Goal: Information Seeking & Learning: Check status

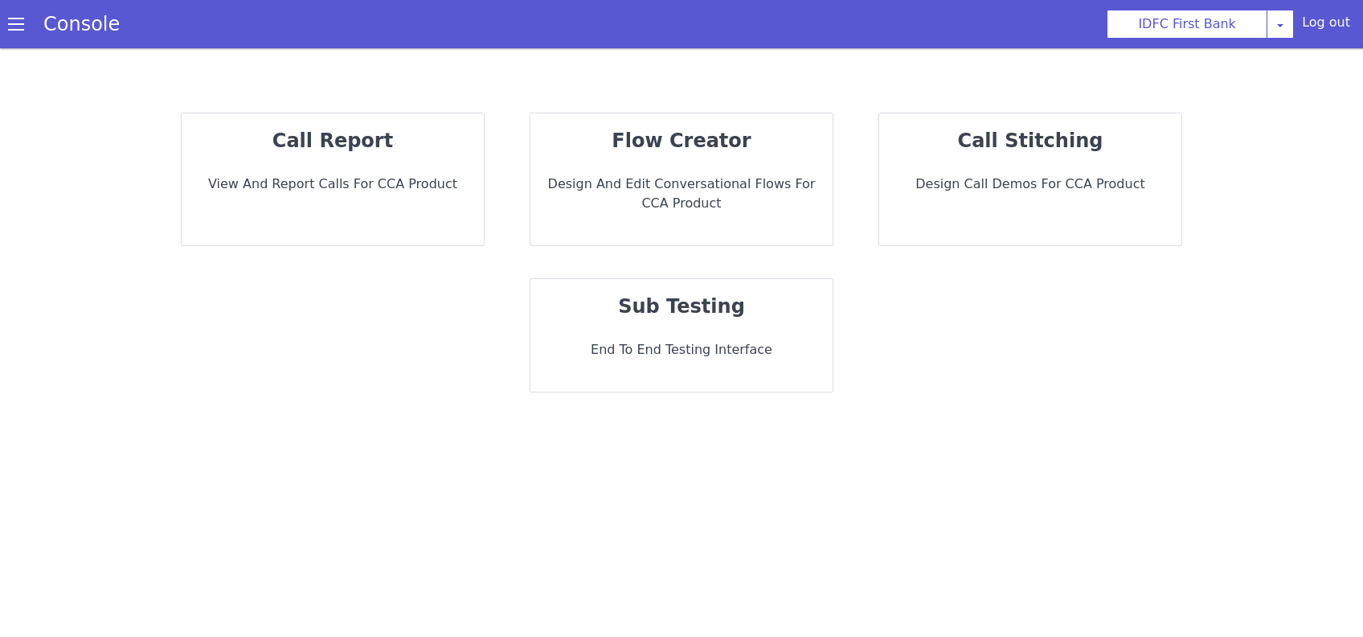
click at [410, 175] on p "View and report calls for CCA Product" at bounding box center [332, 183] width 276 height 19
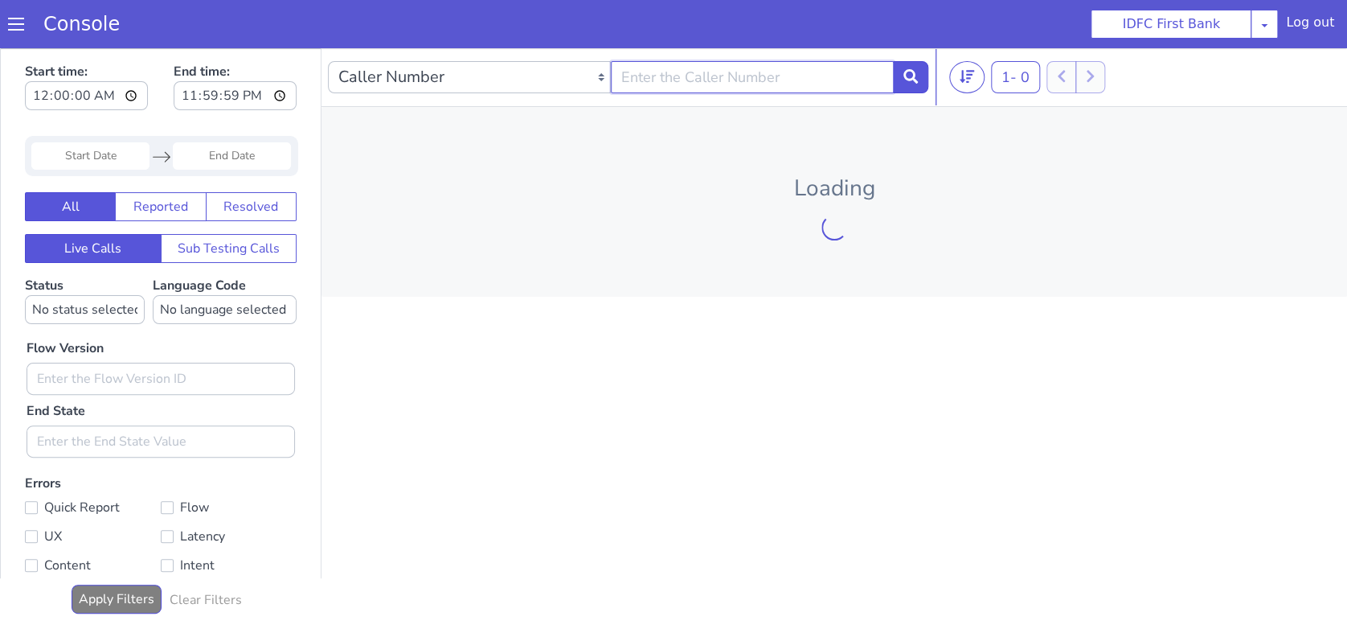
click at [682, 66] on input "text" at bounding box center [752, 77] width 283 height 32
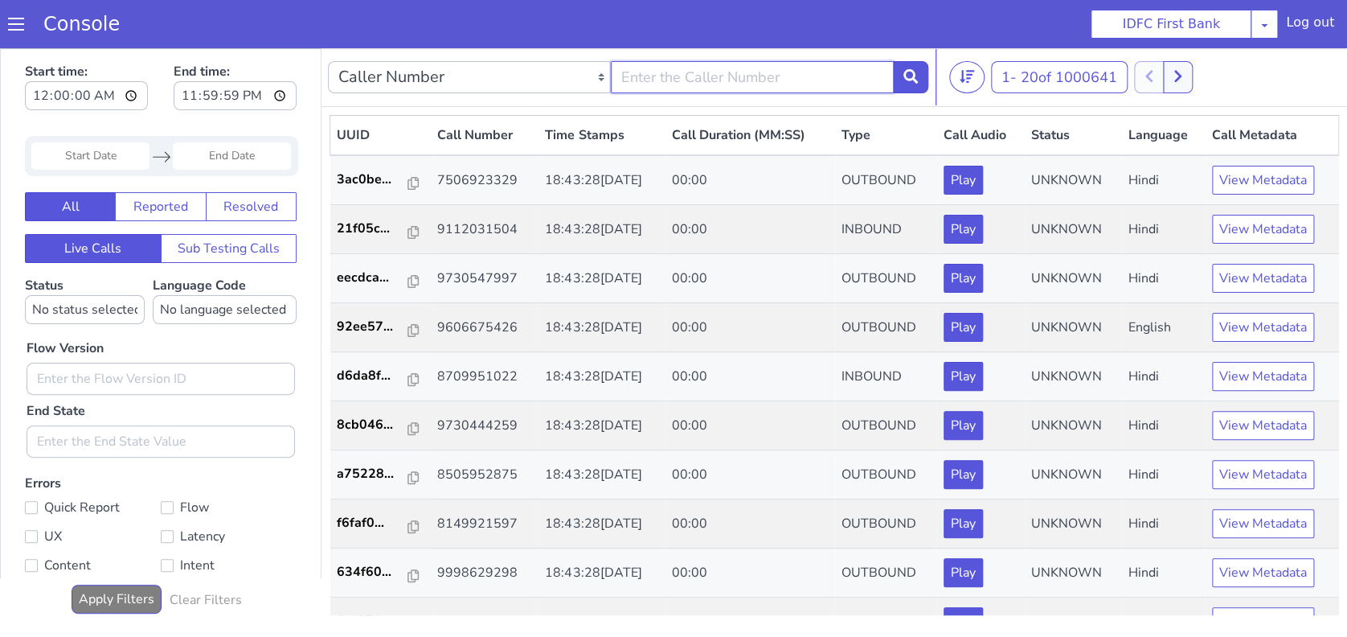
click at [707, 72] on input "text" at bounding box center [752, 77] width 283 height 32
click at [919, 76] on button at bounding box center [910, 77] width 35 height 32
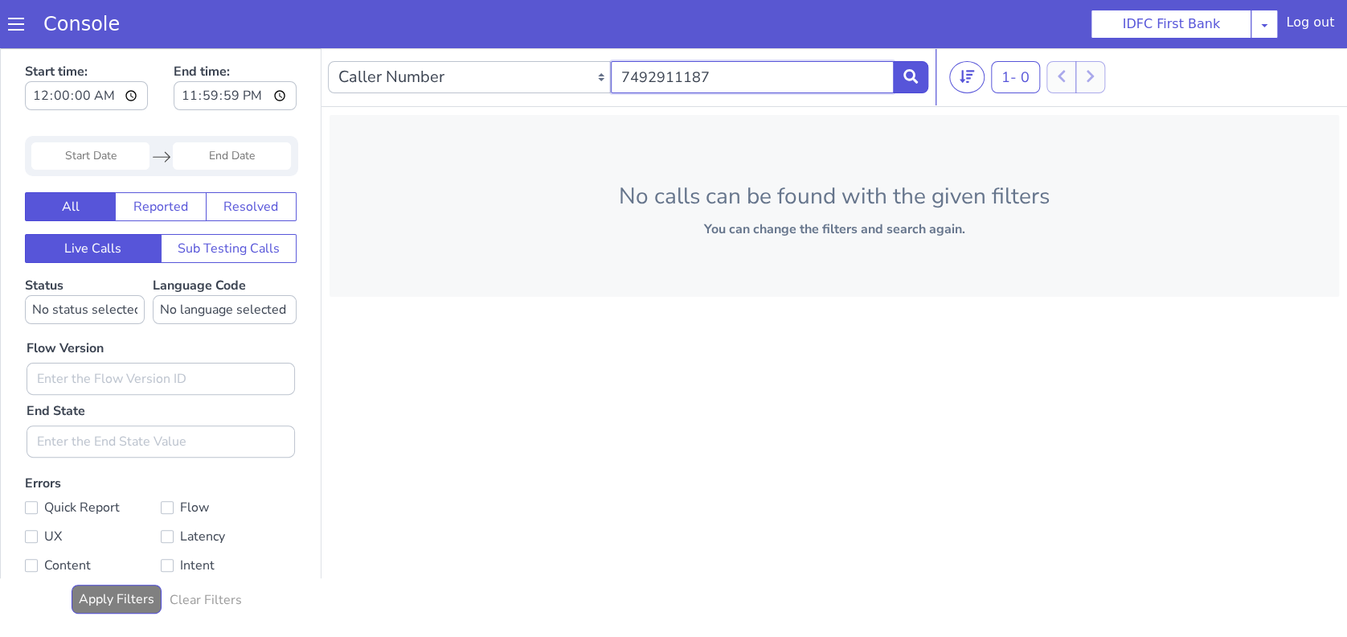
click at [691, 77] on input "7492911187" at bounding box center [752, 77] width 283 height 32
paste input "[URL]"
type input "[URL]"
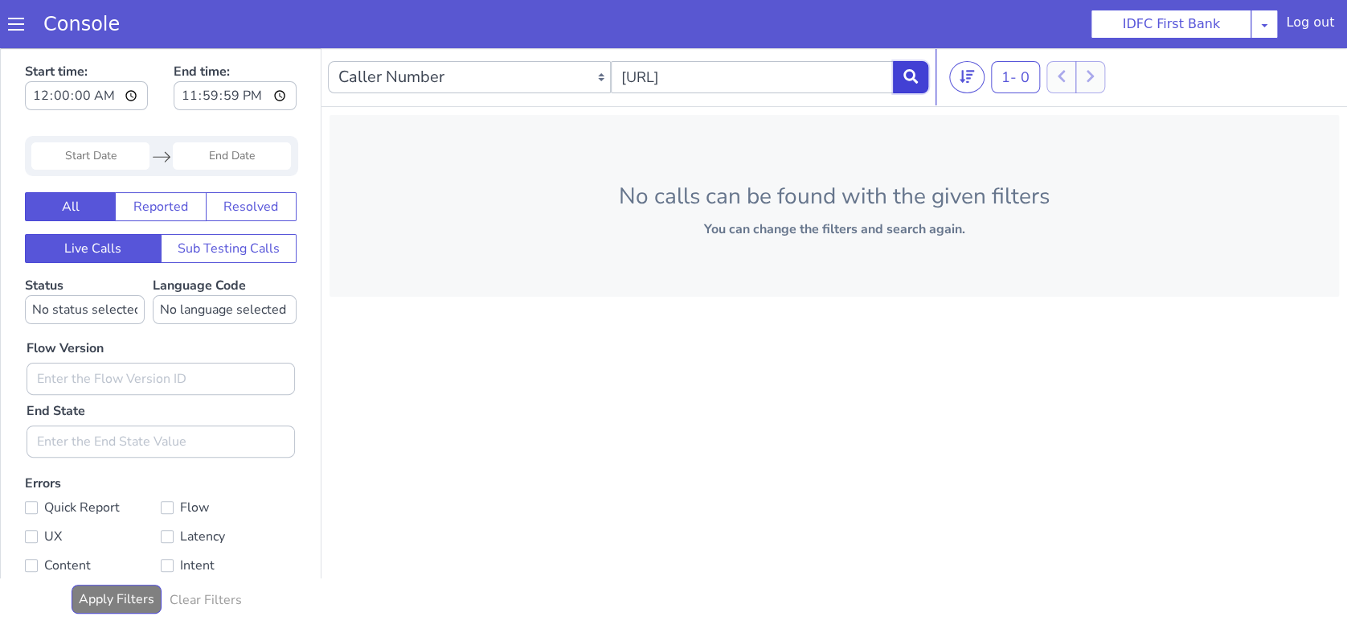
scroll to position [0, 0]
click at [916, 79] on icon at bounding box center [910, 76] width 14 height 14
click at [869, 74] on input "[URL]" at bounding box center [752, 77] width 283 height 32
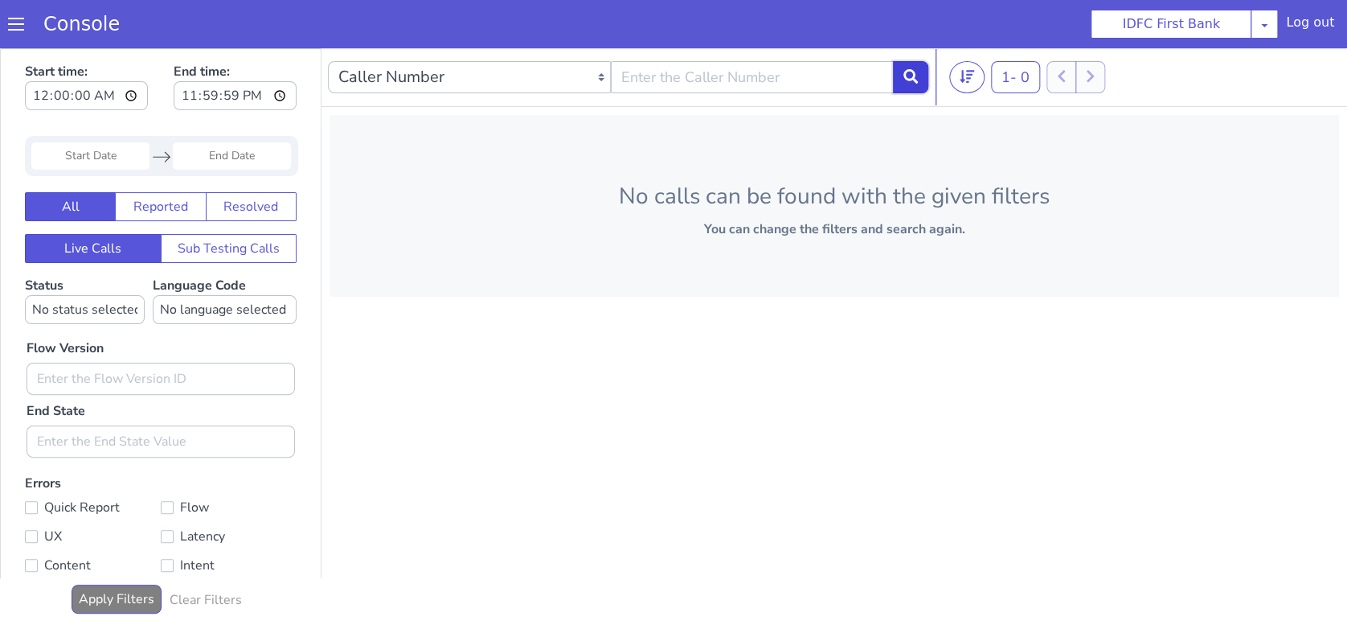
click at [900, 83] on button at bounding box center [910, 77] width 35 height 32
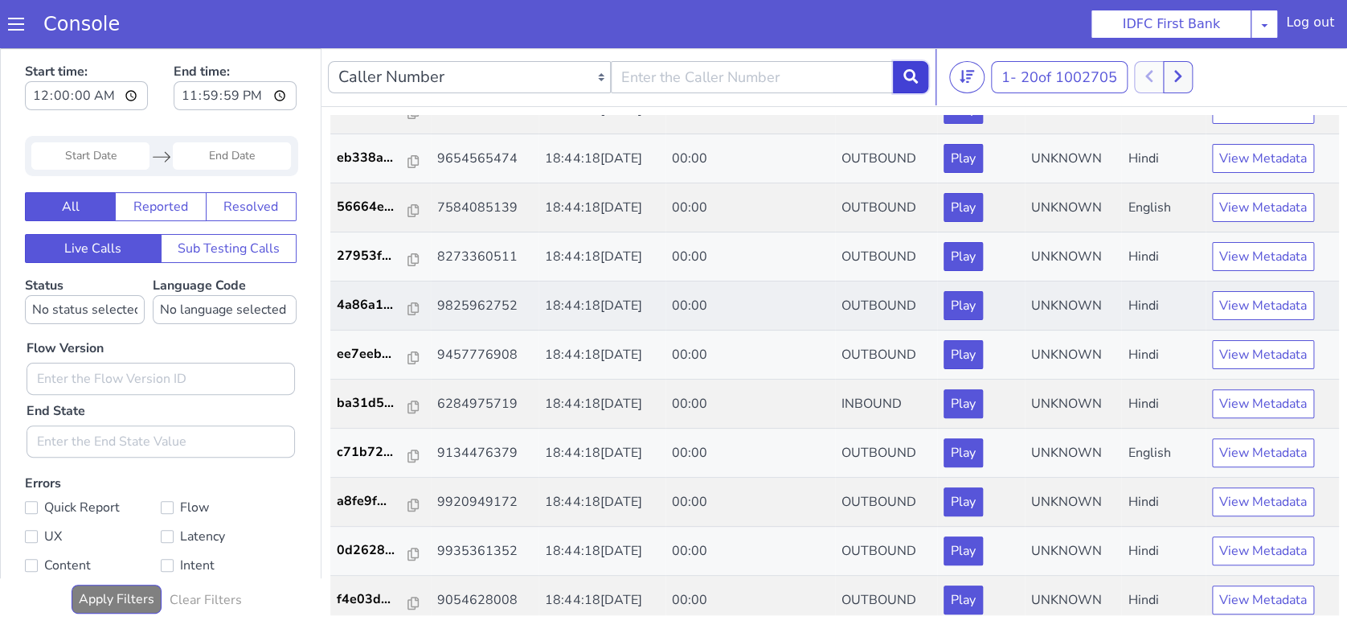
scroll to position [518, 0]
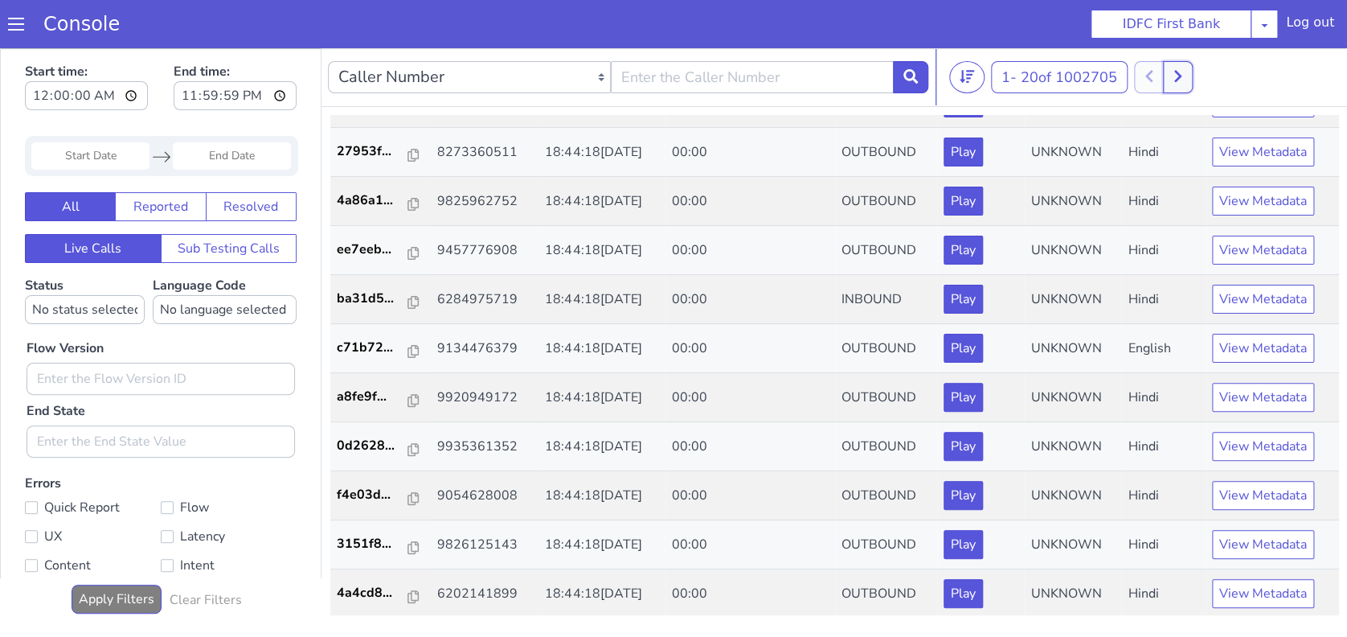
click at [1189, 78] on button at bounding box center [1178, 77] width 30 height 32
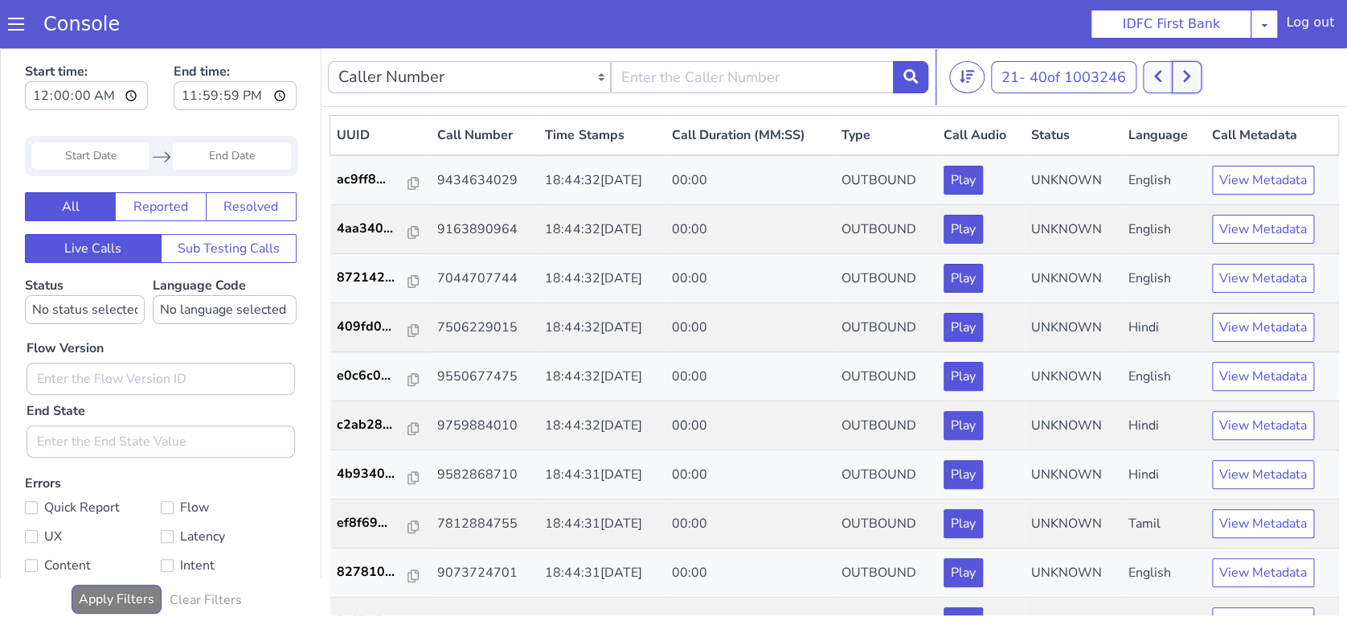
click at [1189, 78] on icon at bounding box center [1186, 77] width 7 height 12
click at [1189, 78] on button at bounding box center [1196, 77] width 30 height 32
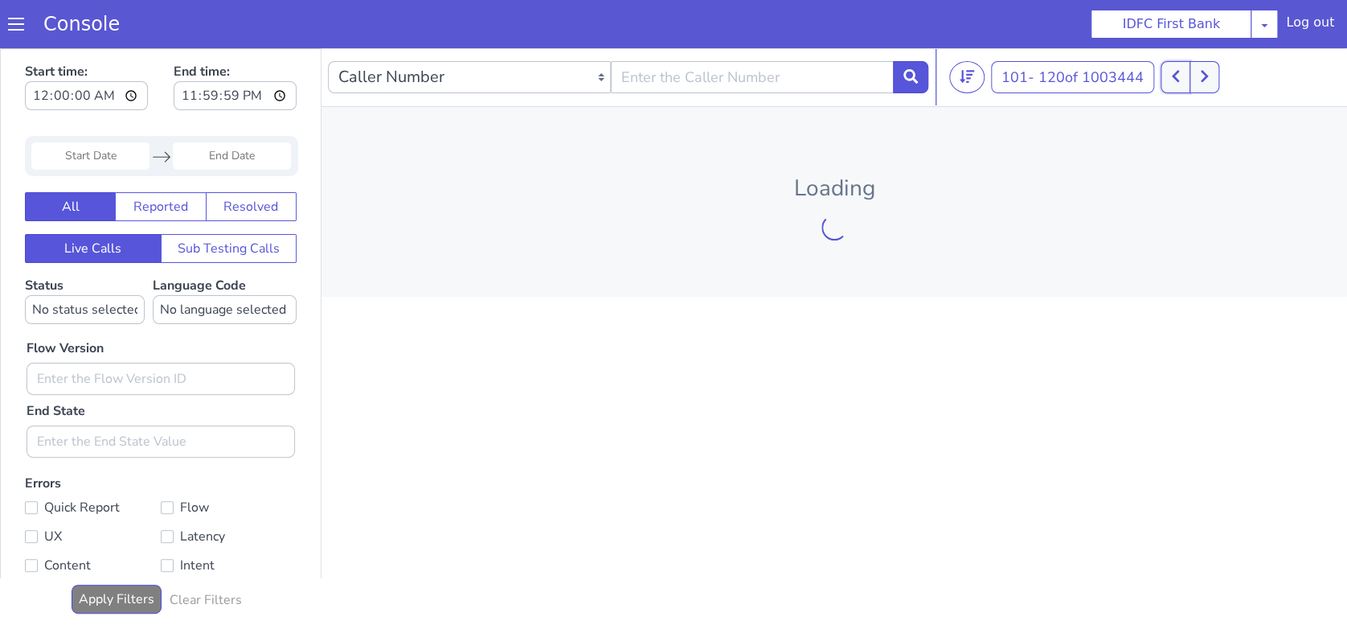
click at [1189, 78] on button at bounding box center [1176, 77] width 30 height 32
click at [1189, 78] on button at bounding box center [1196, 77] width 30 height 32
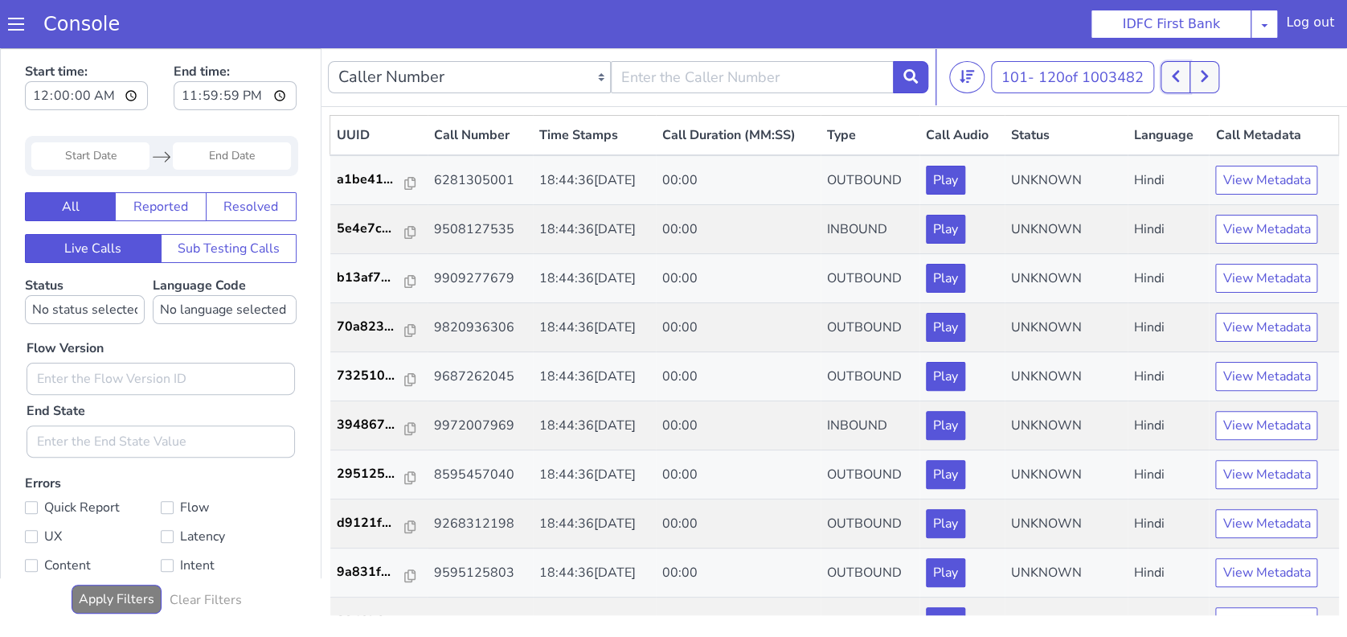
click at [1189, 78] on button at bounding box center [1176, 77] width 30 height 32
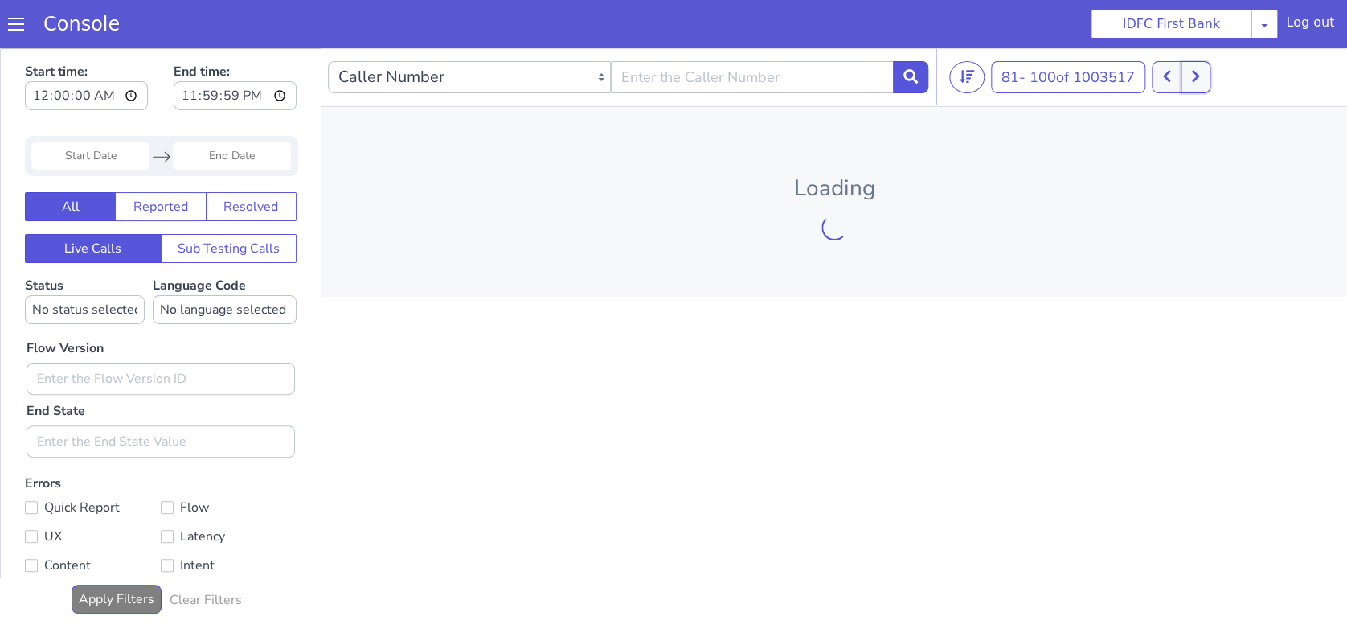
click at [1189, 78] on button at bounding box center [1196, 77] width 30 height 32
click at [1189, 78] on button at bounding box center [1176, 77] width 30 height 32
click at [1189, 78] on button at bounding box center [1196, 77] width 30 height 32
click at [1181, 78] on button at bounding box center [1167, 77] width 30 height 32
click at [1189, 78] on button at bounding box center [1196, 77] width 30 height 32
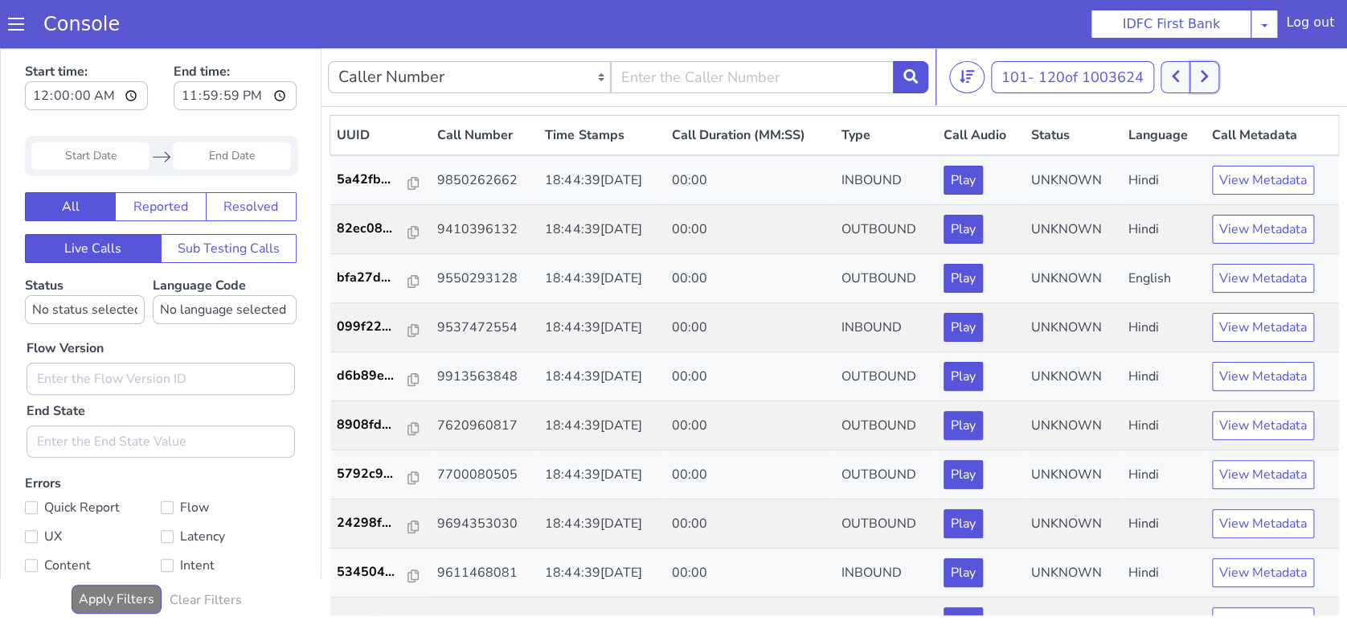
click at [1197, 78] on button at bounding box center [1204, 77] width 30 height 32
click at [1209, 78] on icon at bounding box center [1204, 76] width 9 height 14
click at [1213, 78] on button at bounding box center [1204, 77] width 30 height 32
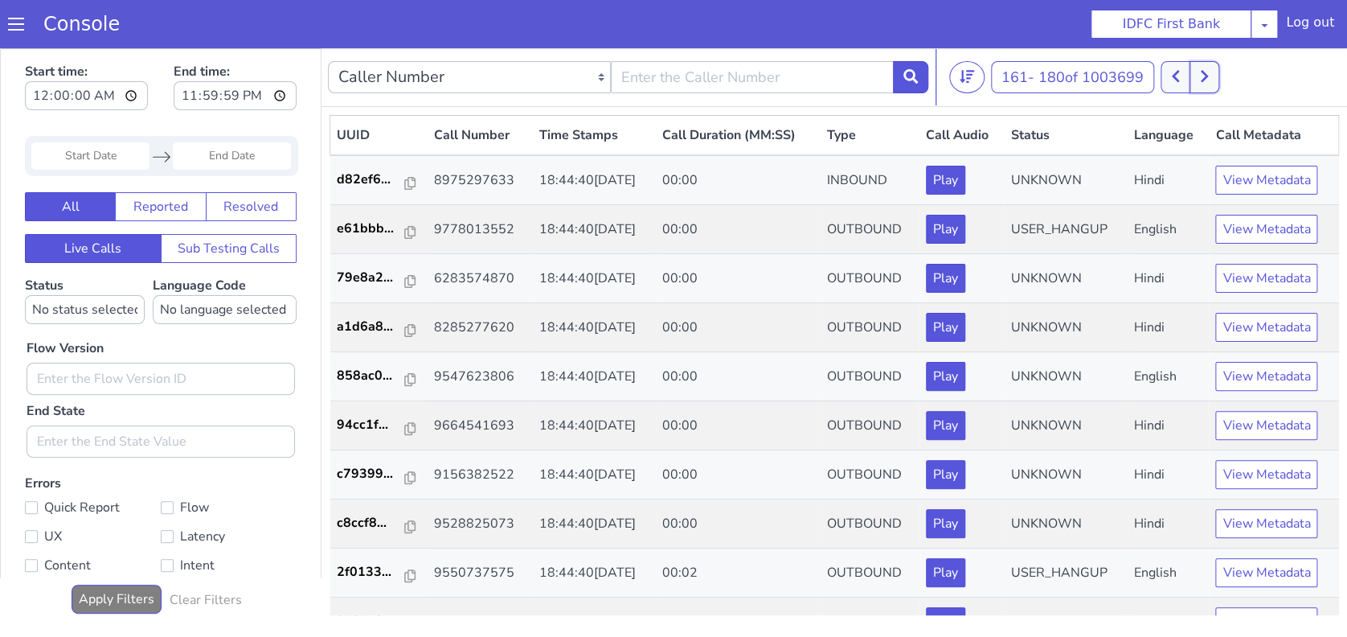
click at [1213, 78] on button at bounding box center [1204, 77] width 30 height 32
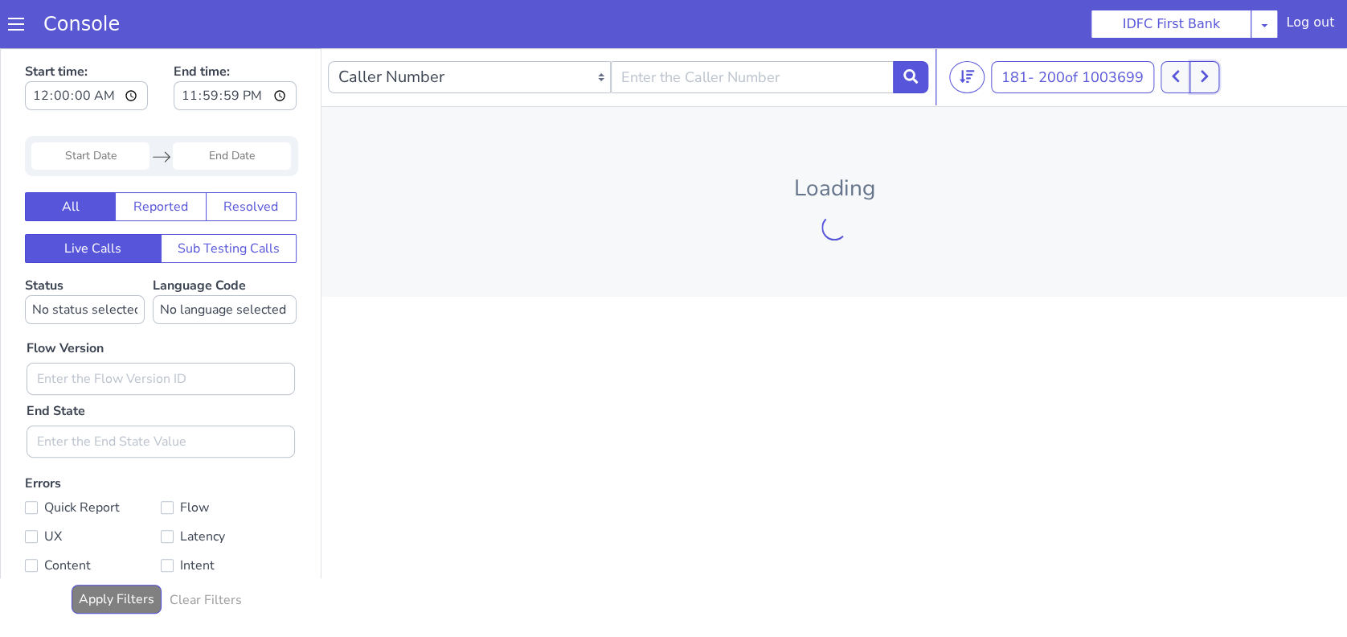
click at [1213, 78] on button at bounding box center [1204, 77] width 30 height 32
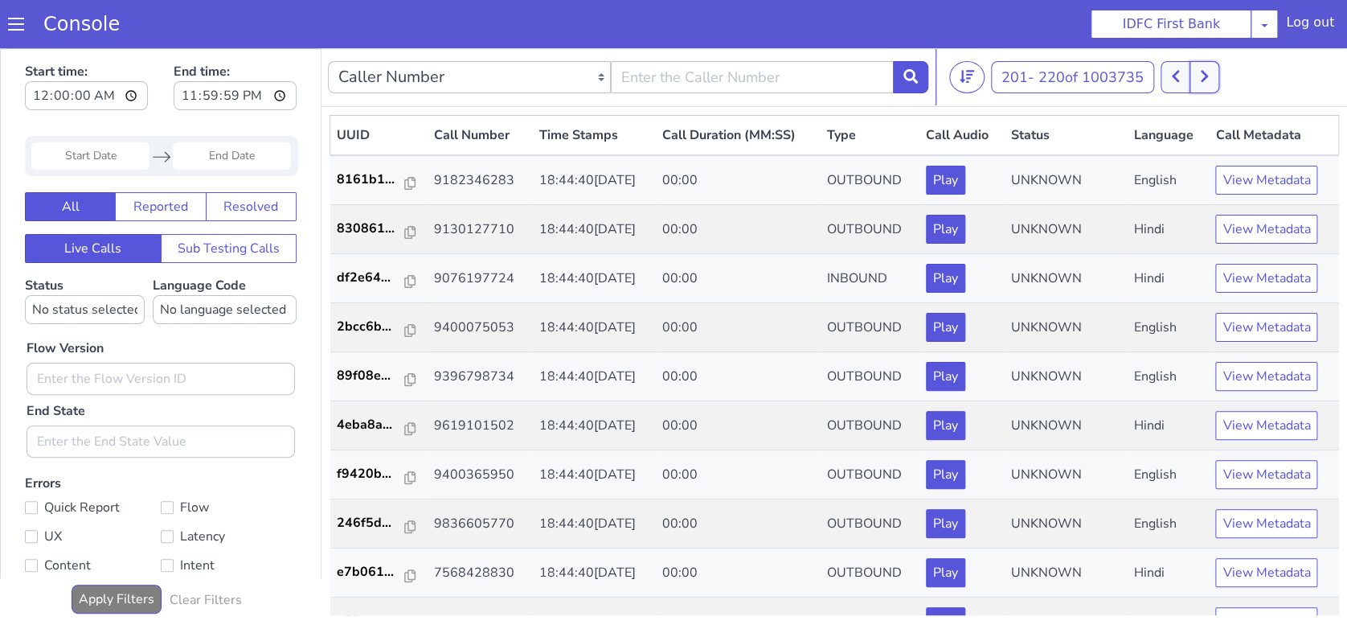
click at [1217, 78] on button at bounding box center [1204, 77] width 30 height 32
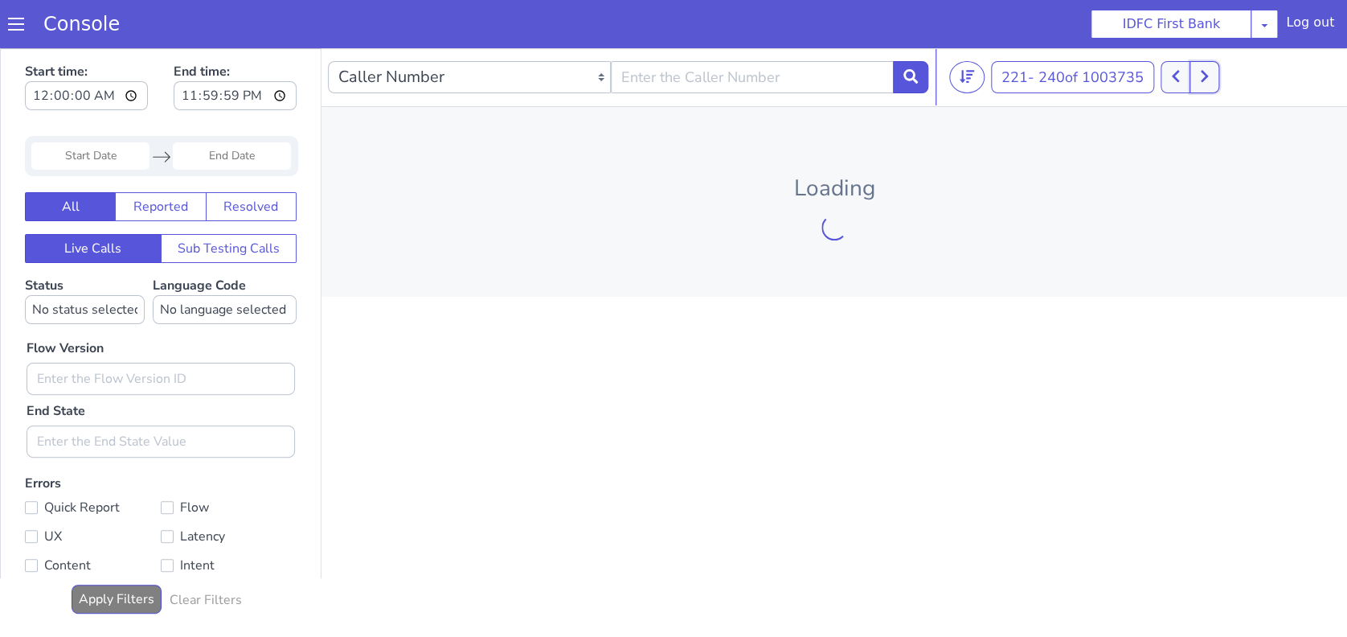
click at [1218, 79] on button at bounding box center [1204, 77] width 30 height 32
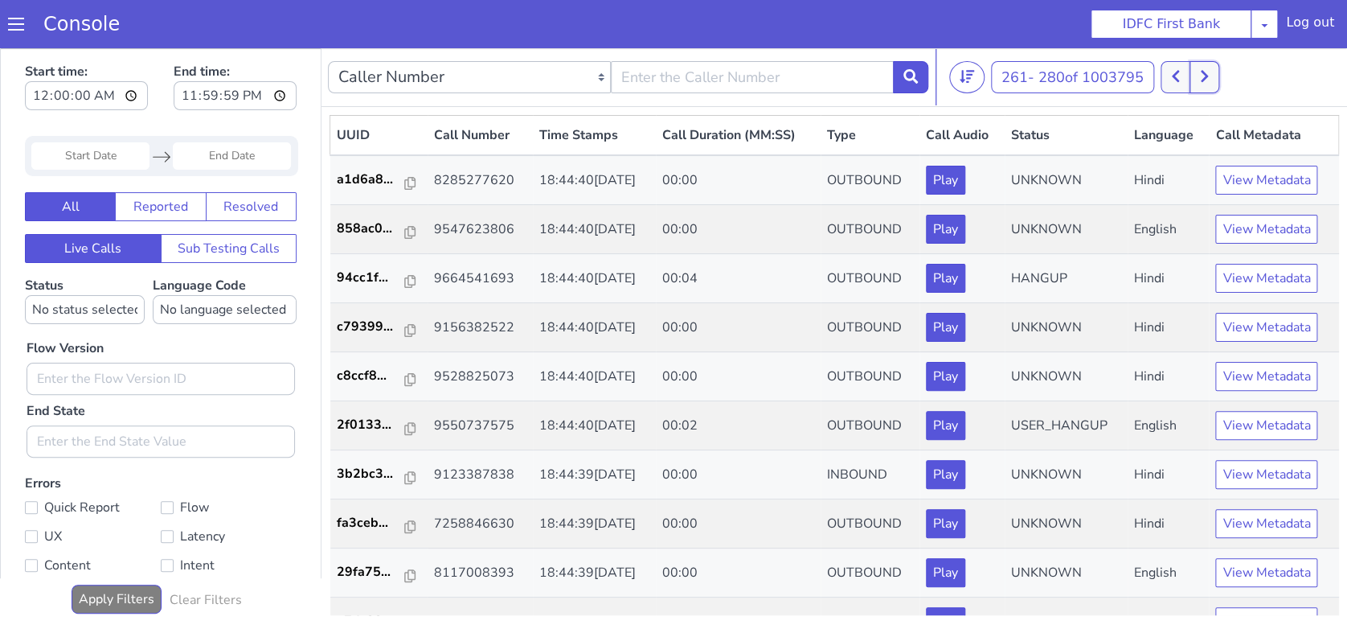
click at [1218, 79] on button at bounding box center [1204, 77] width 30 height 32
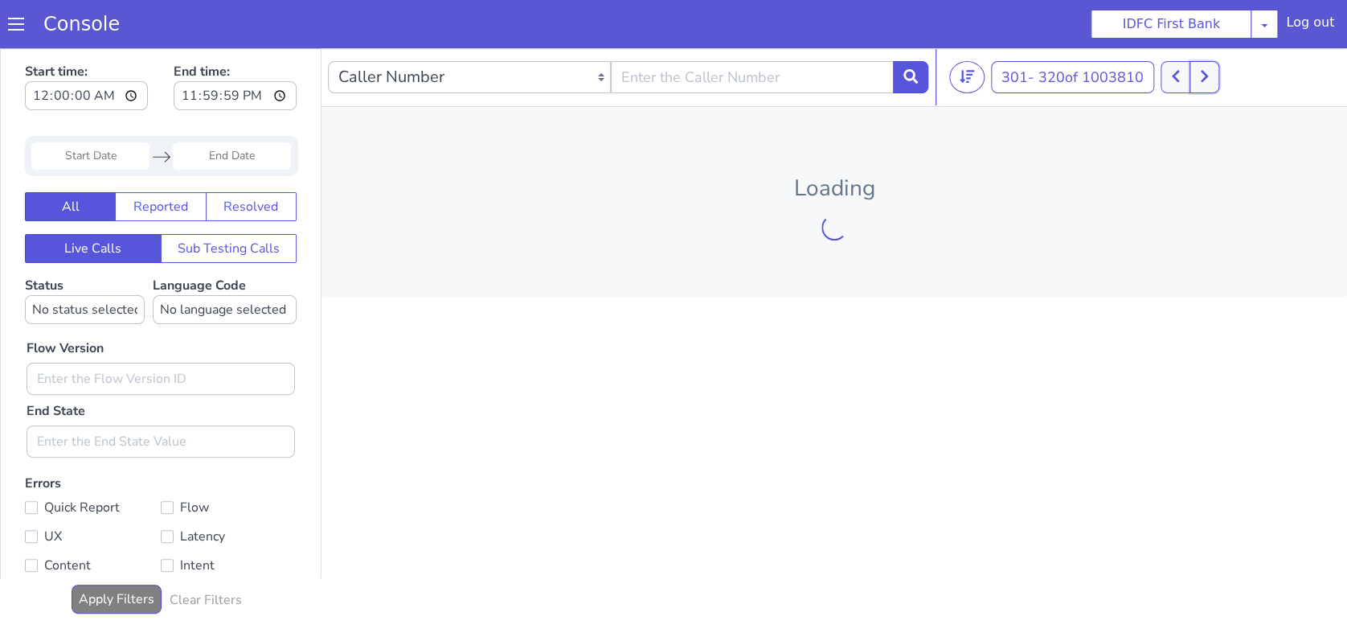
click at [1218, 79] on button at bounding box center [1204, 77] width 30 height 32
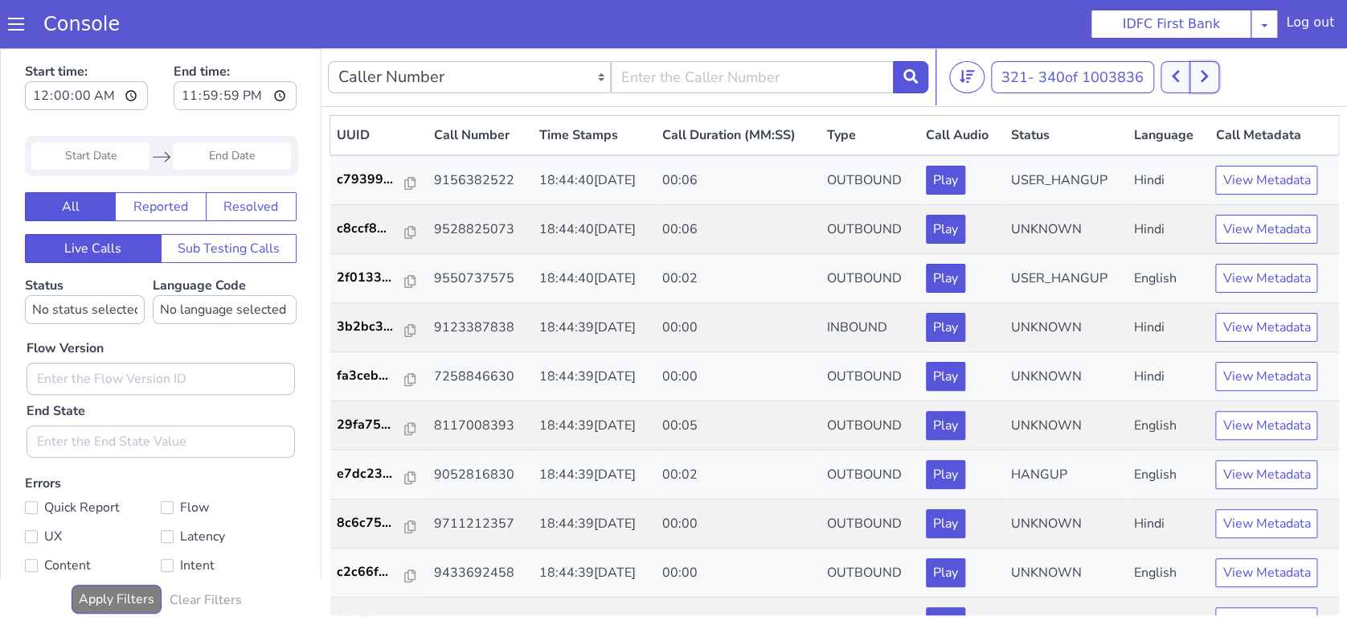
click at [1218, 79] on button at bounding box center [1204, 77] width 30 height 32
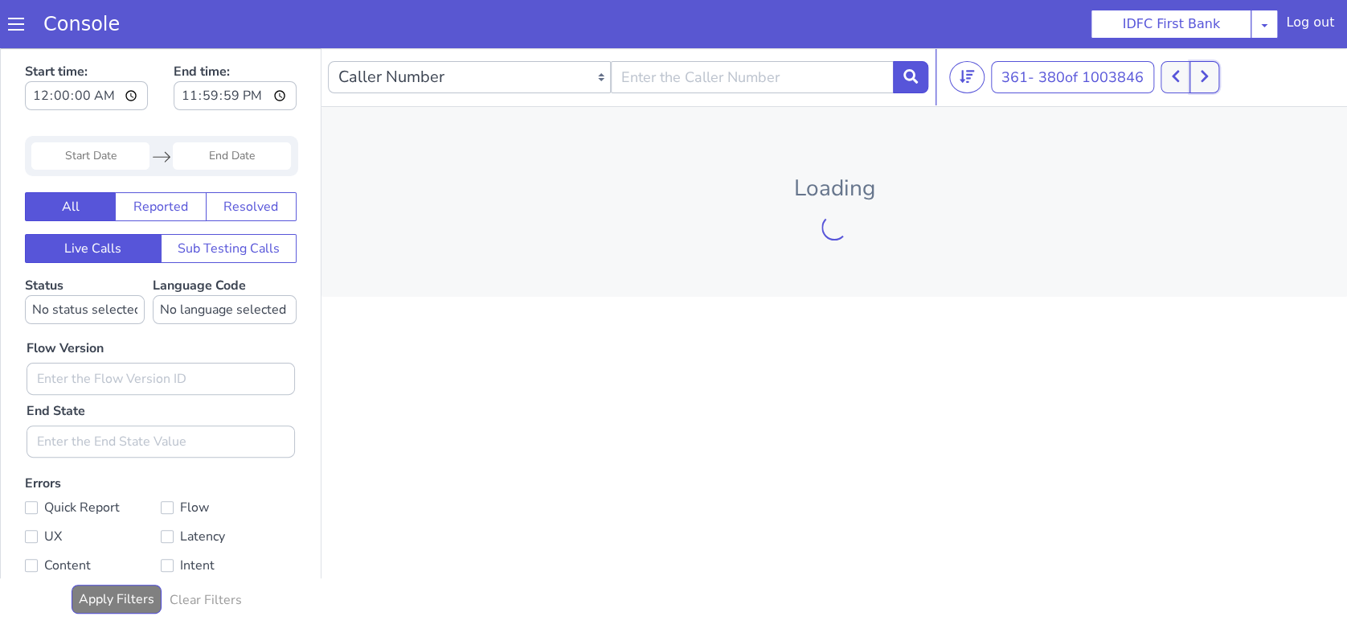
click at [1218, 79] on button at bounding box center [1204, 77] width 30 height 32
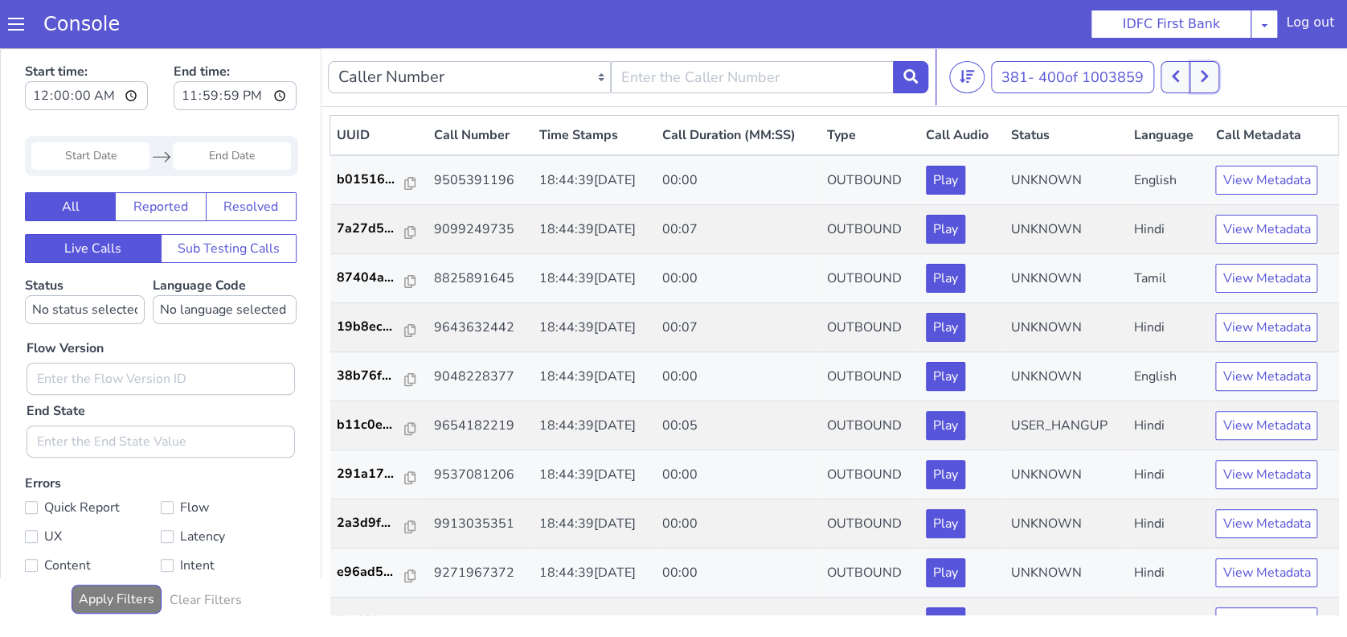
click at [1218, 79] on button at bounding box center [1204, 77] width 30 height 32
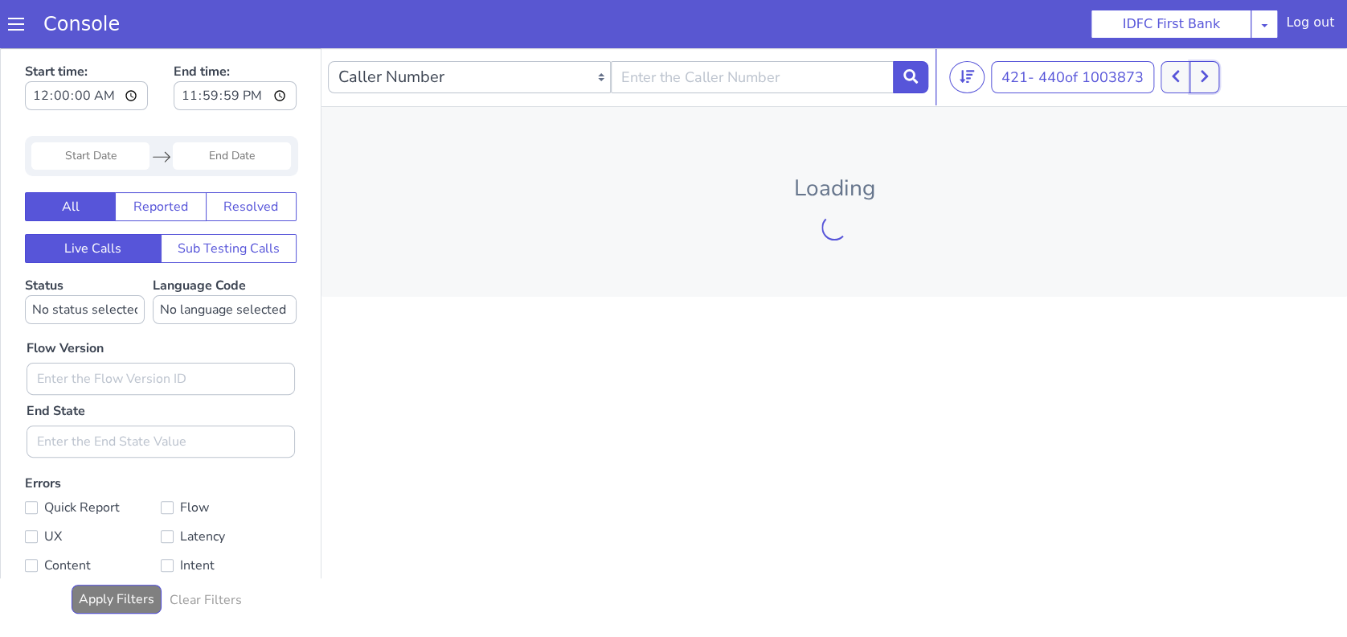
click at [1218, 79] on button at bounding box center [1204, 77] width 30 height 32
click at [1218, 80] on button at bounding box center [1204, 77] width 30 height 32
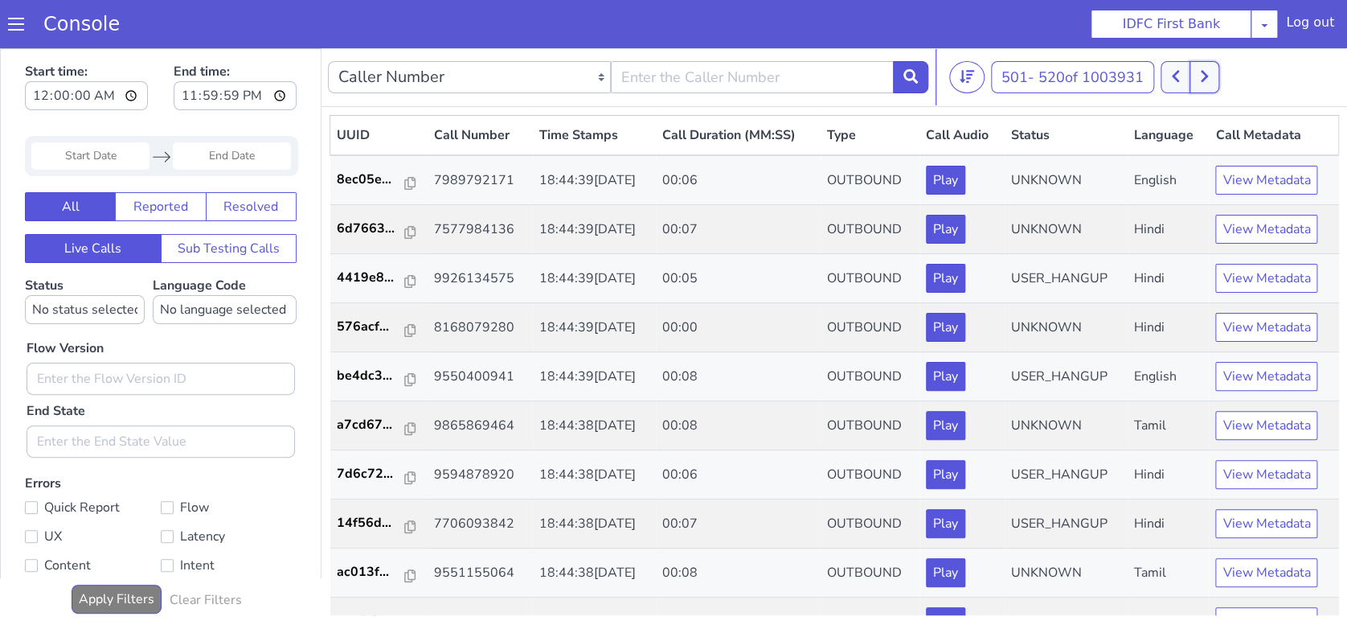
click at [1218, 80] on button at bounding box center [1204, 77] width 30 height 32
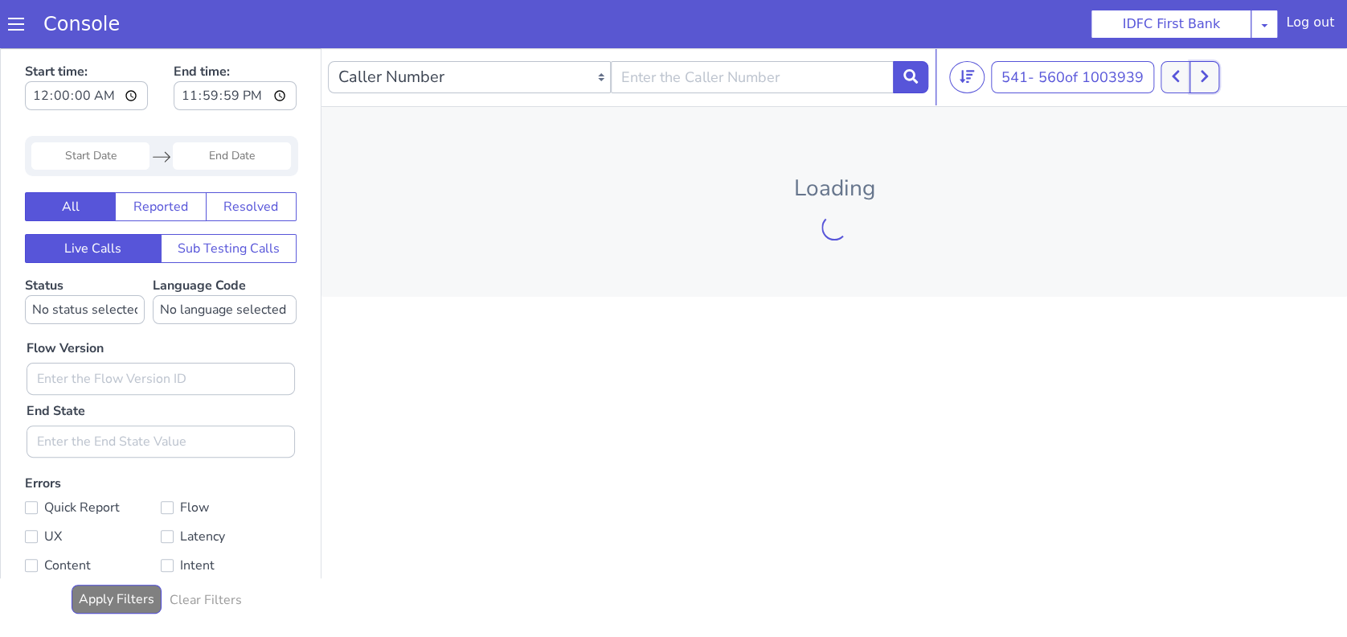
click at [1218, 81] on button at bounding box center [1204, 77] width 30 height 32
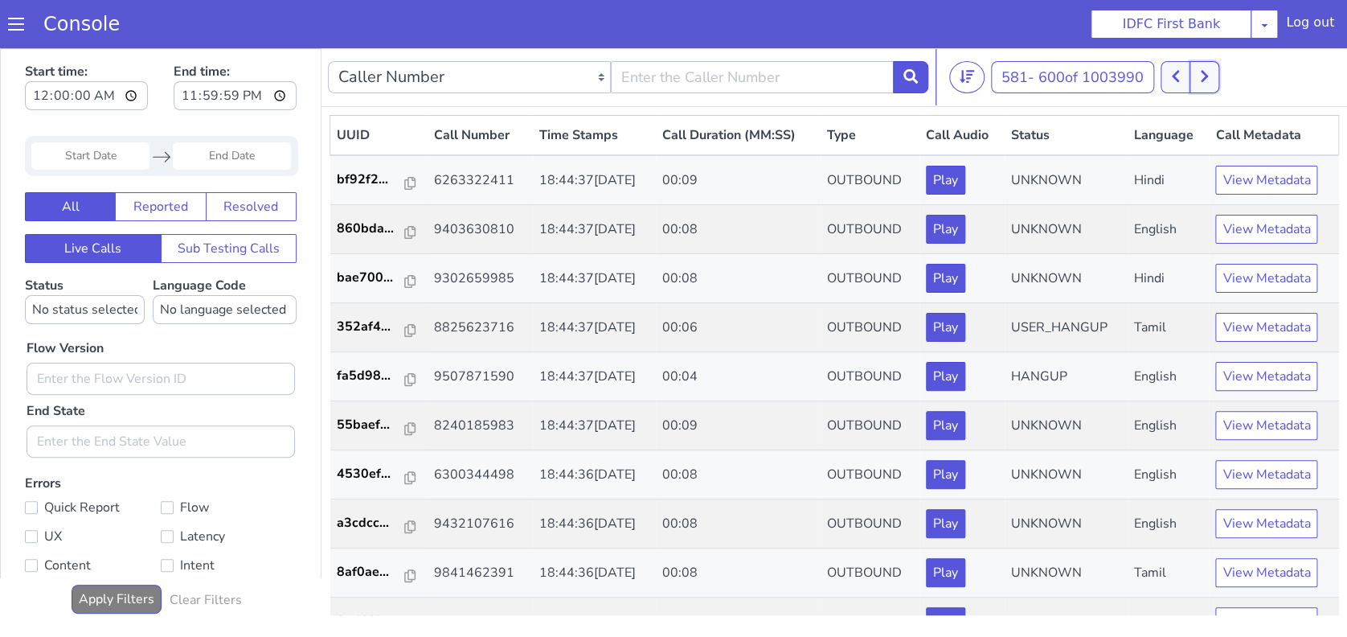
click at [1218, 81] on button at bounding box center [1204, 77] width 30 height 32
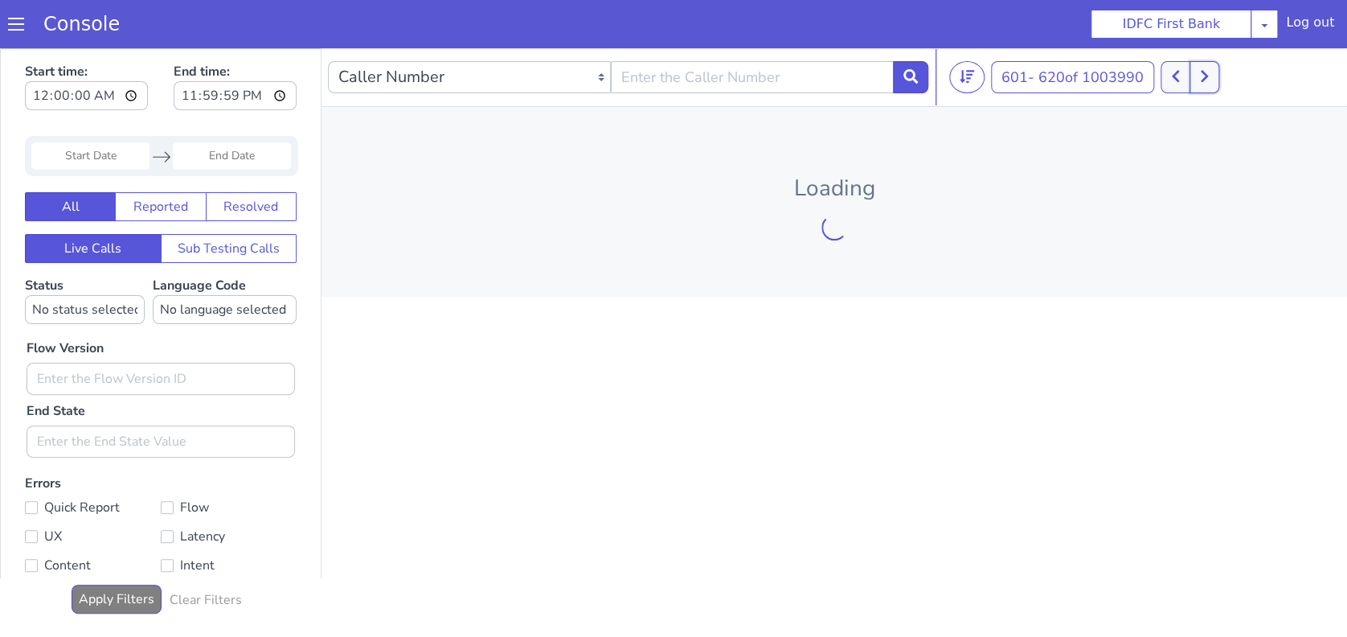
click at [1218, 82] on button at bounding box center [1204, 77] width 30 height 32
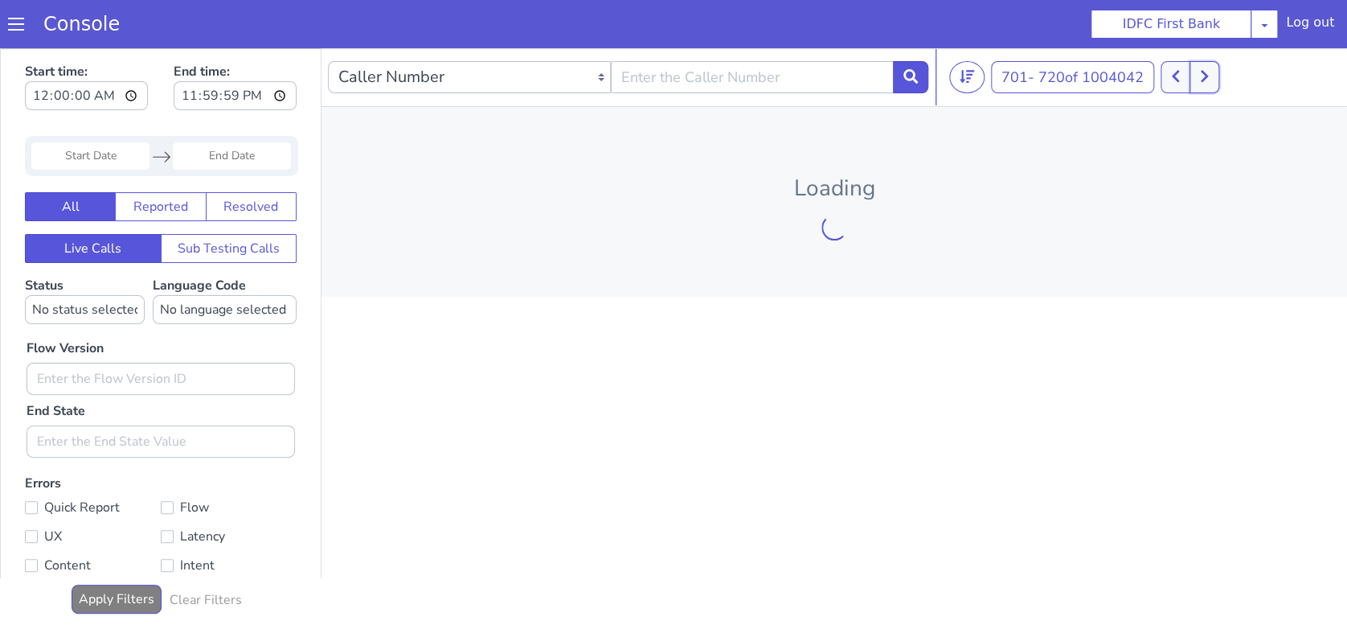
click at [1218, 83] on button at bounding box center [1204, 77] width 30 height 32
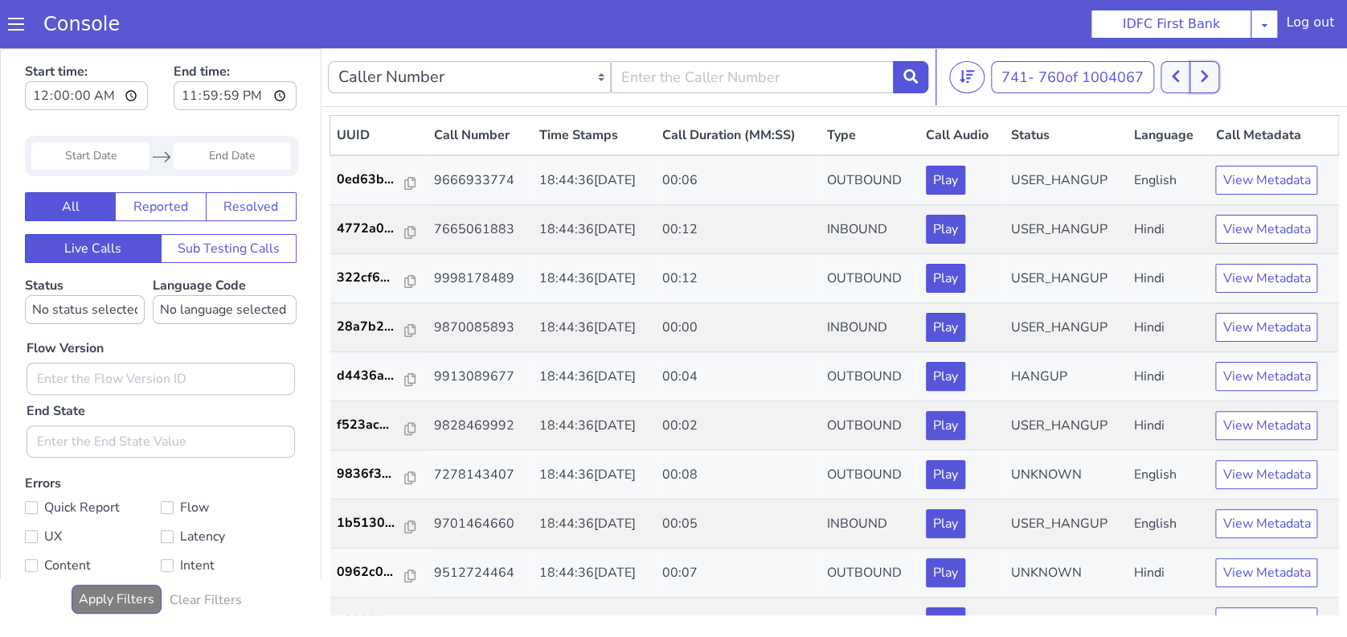
click at [1218, 83] on button at bounding box center [1204, 77] width 30 height 32
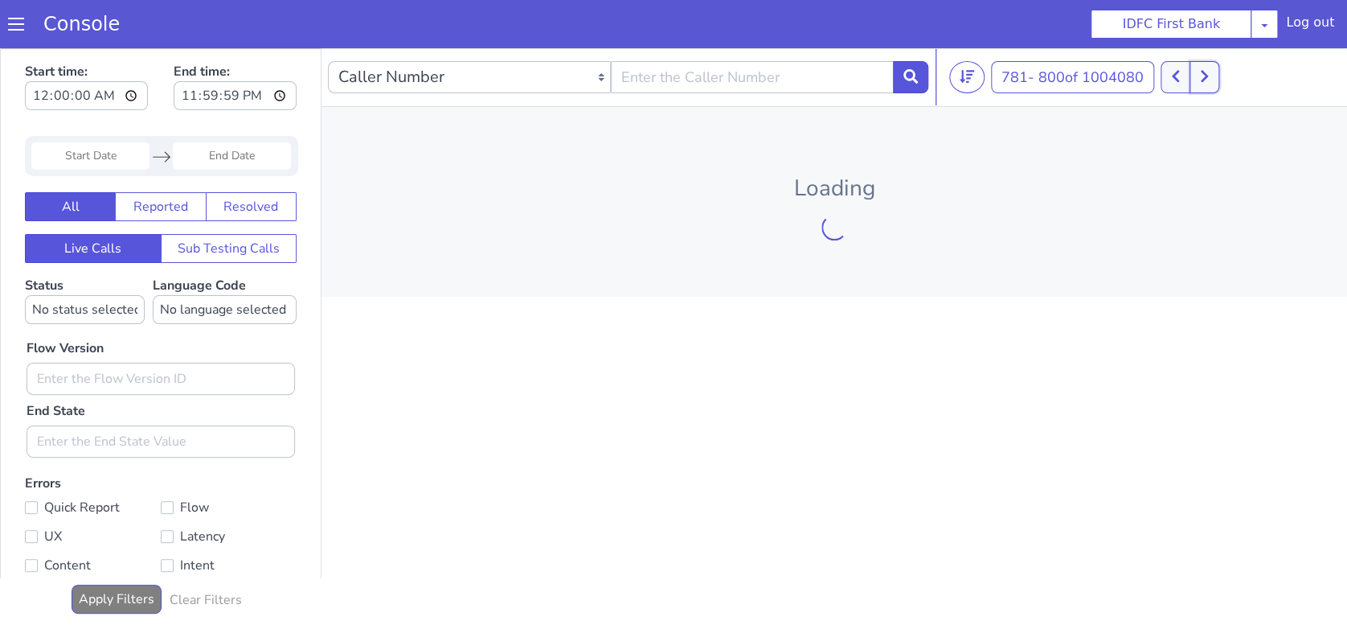
click at [1218, 83] on button at bounding box center [1204, 77] width 30 height 32
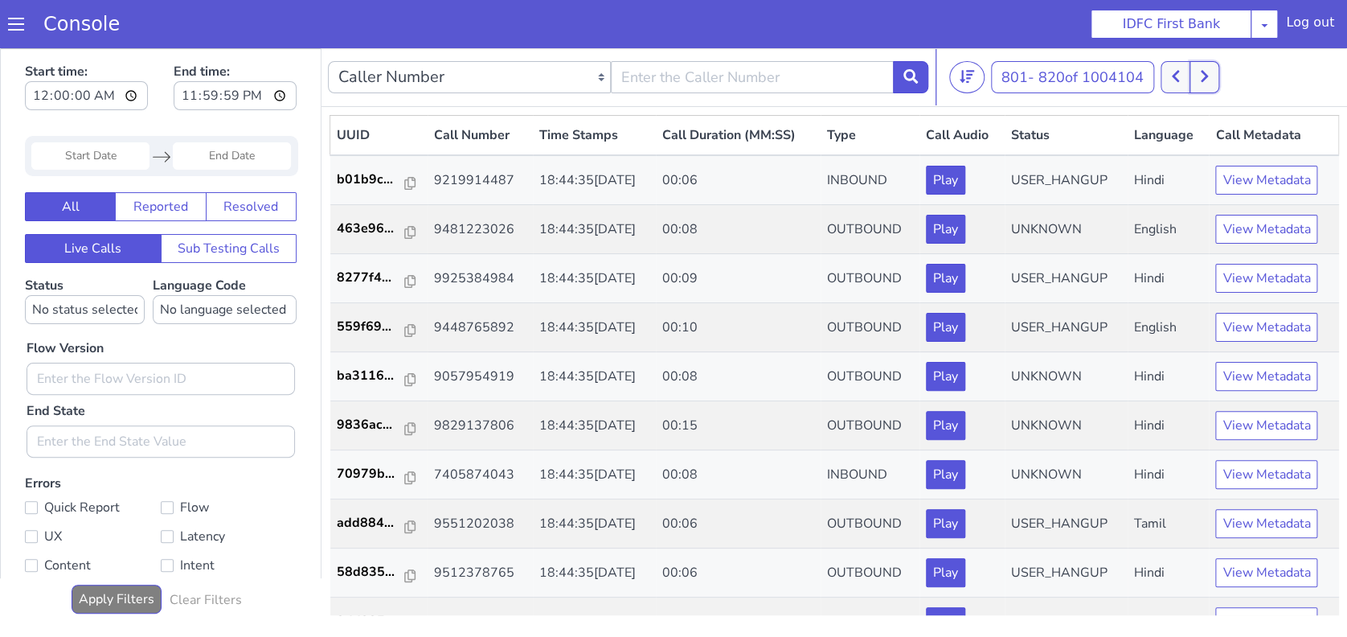
click at [1218, 84] on button at bounding box center [1204, 77] width 30 height 32
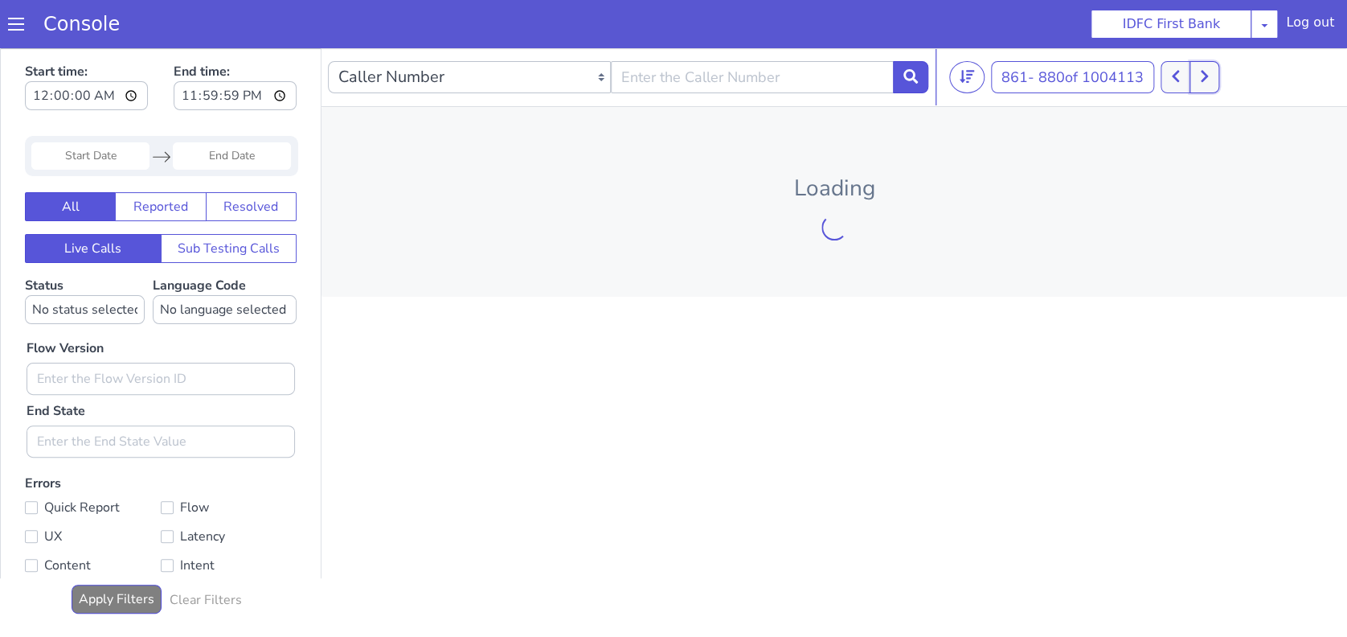
click at [1218, 84] on button at bounding box center [1204, 77] width 30 height 32
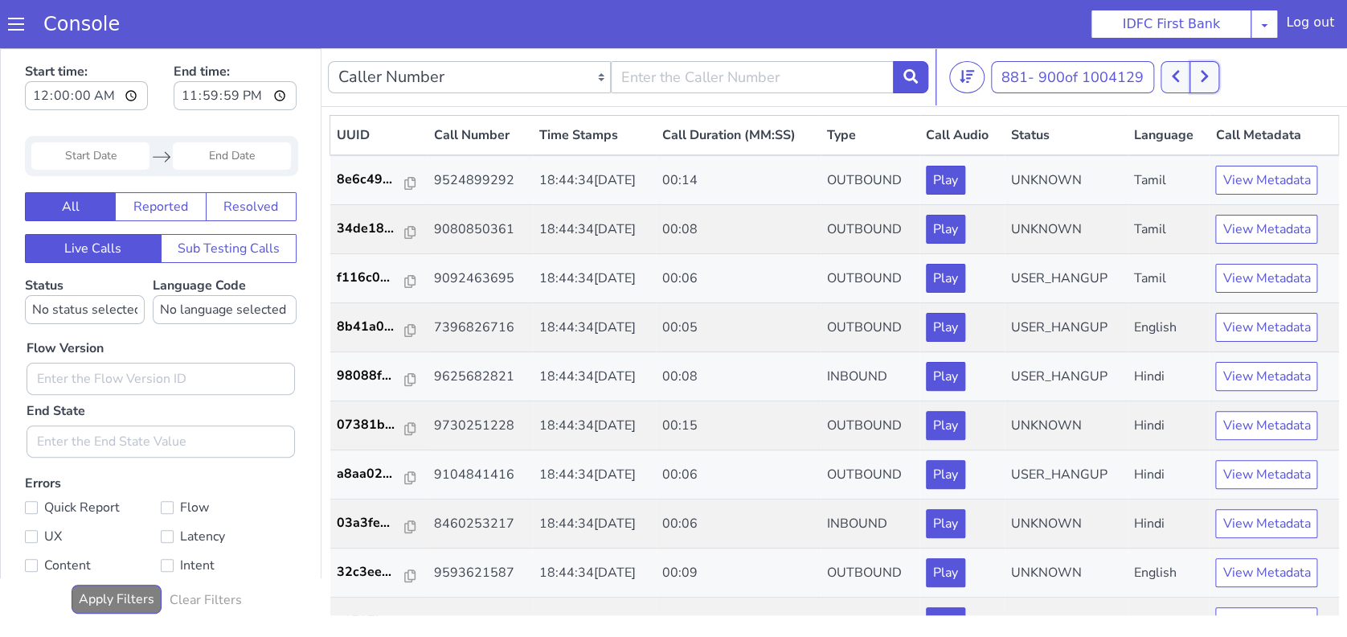
click at [1218, 84] on button at bounding box center [1204, 77] width 30 height 32
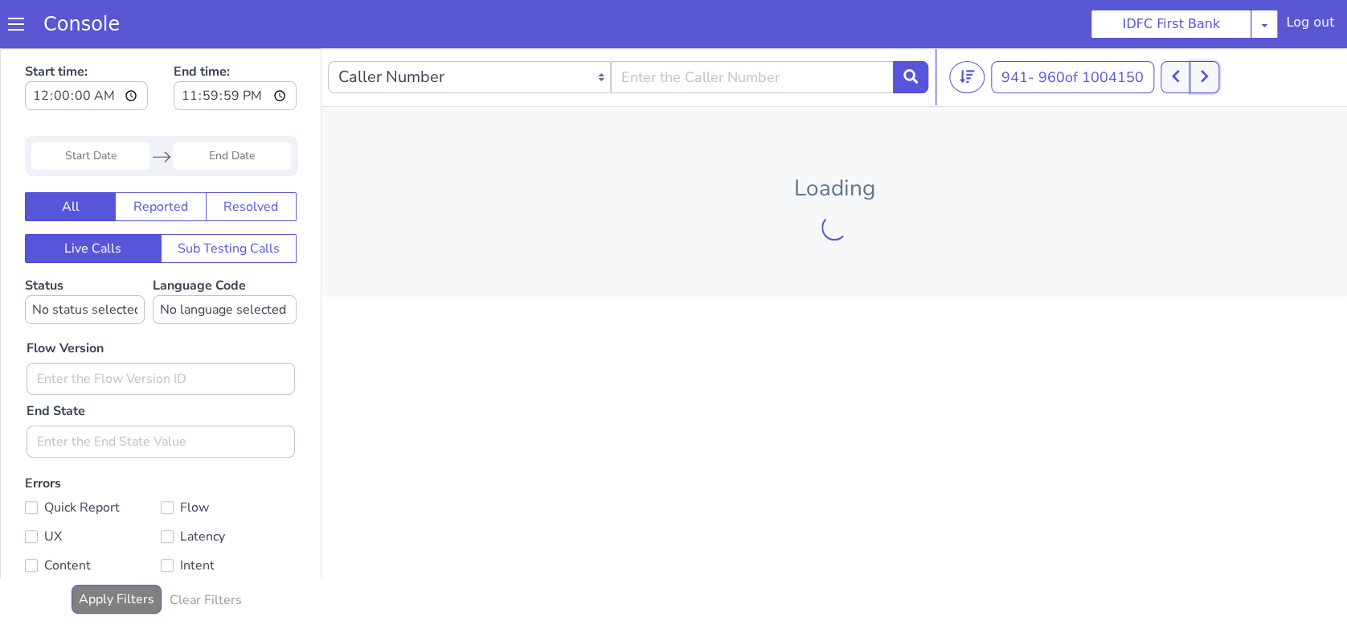
click at [1218, 84] on button at bounding box center [1204, 77] width 30 height 32
click at [1218, 84] on icon at bounding box center [1213, 76] width 9 height 14
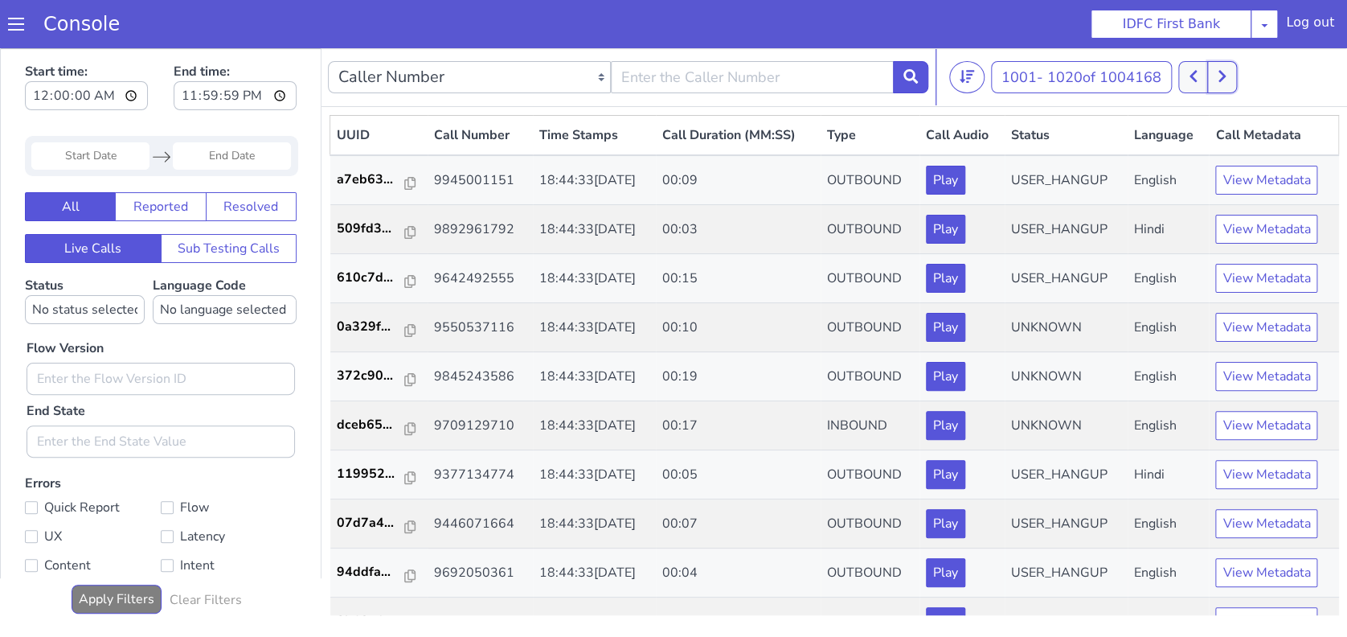
click at [1218, 84] on button at bounding box center [1222, 77] width 30 height 32
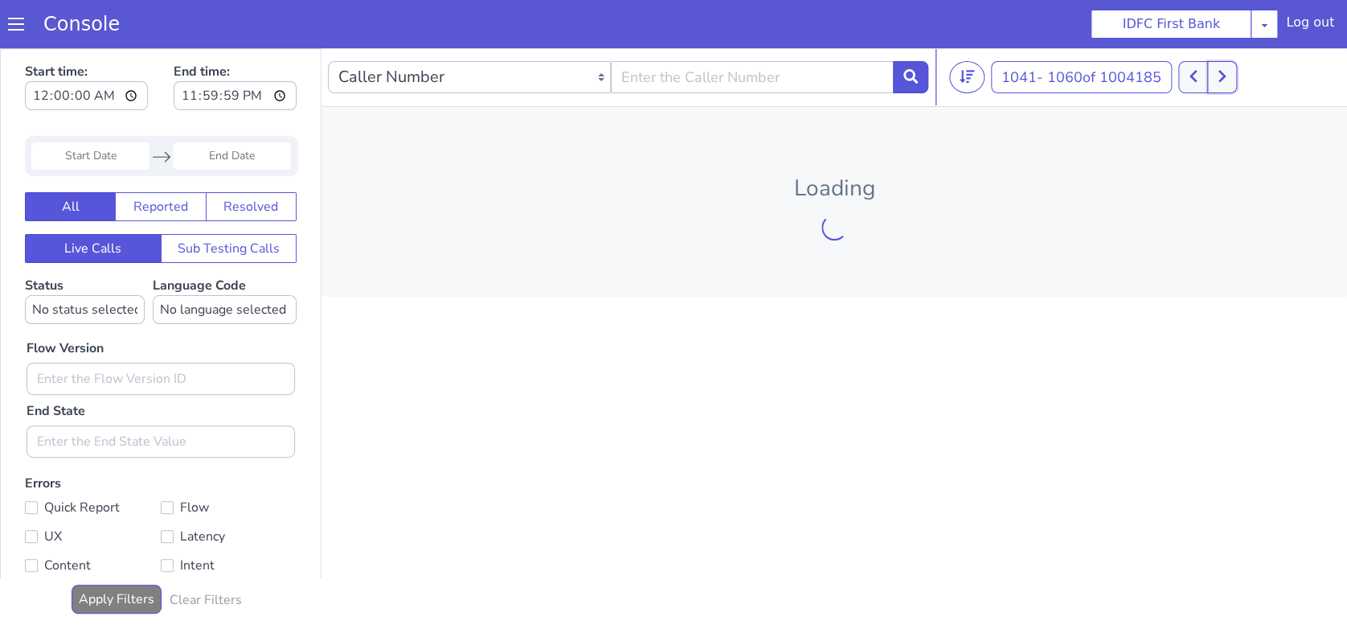
click at [1218, 84] on button at bounding box center [1222, 77] width 30 height 32
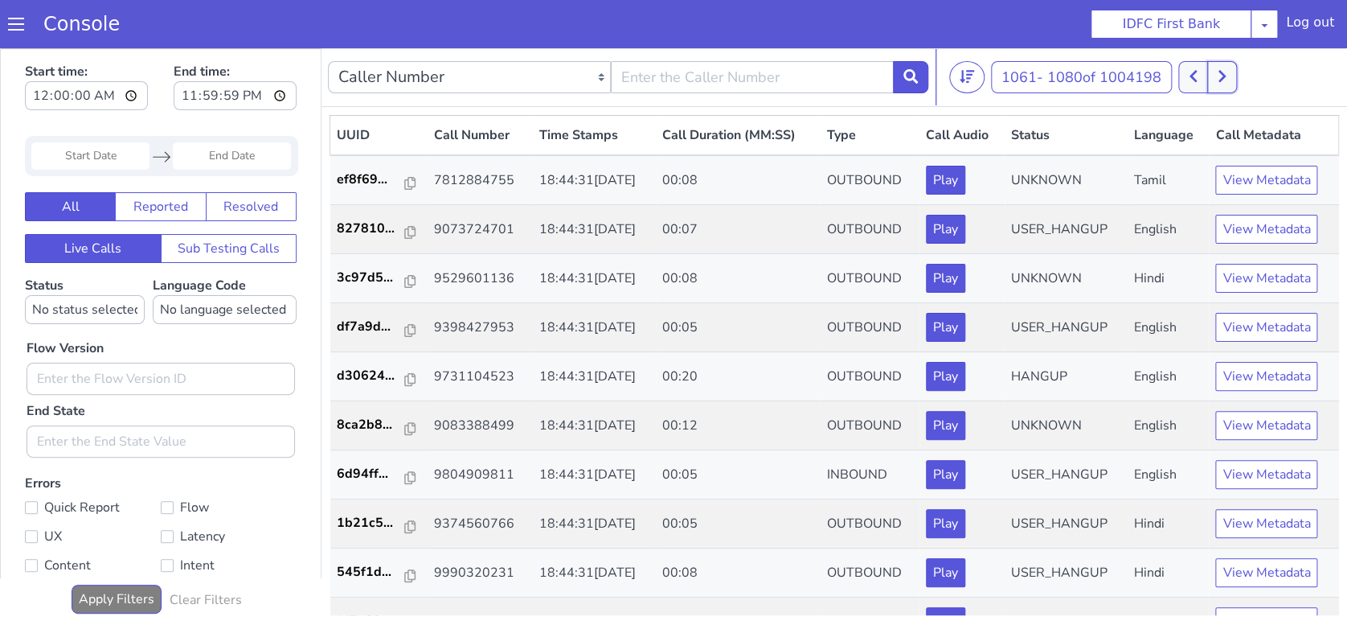
click at [1218, 84] on button at bounding box center [1222, 77] width 30 height 32
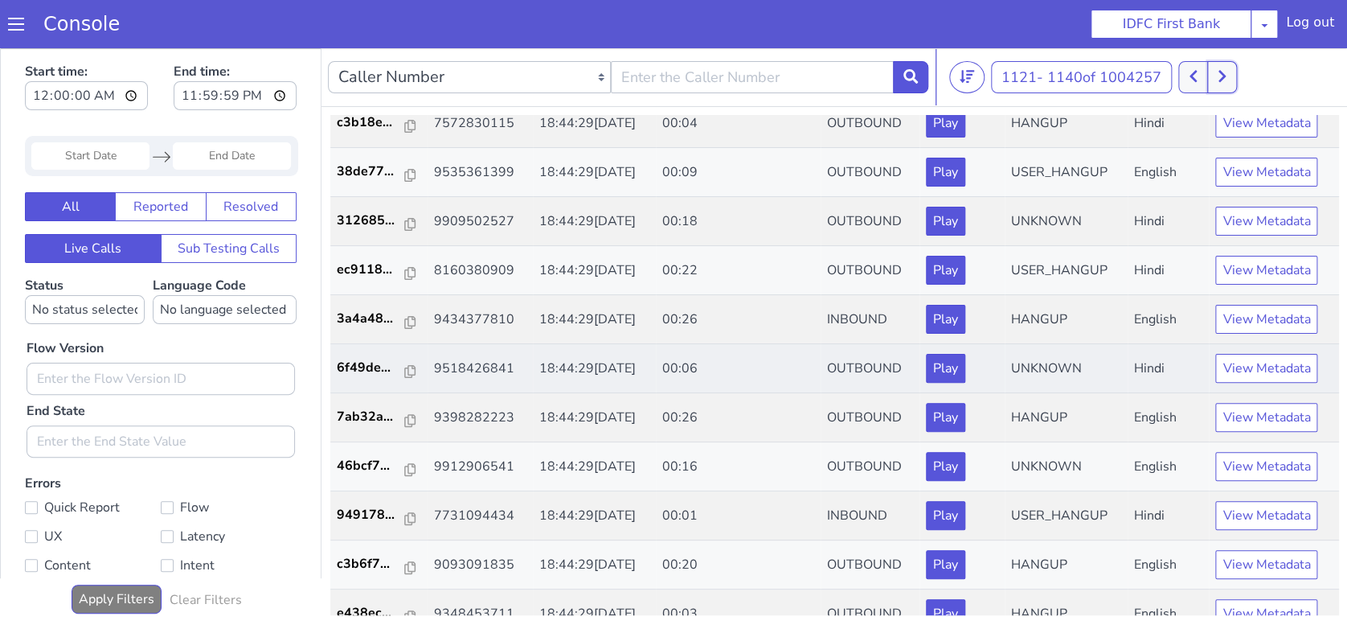
scroll to position [518, 0]
